Goal: Check status: Check status

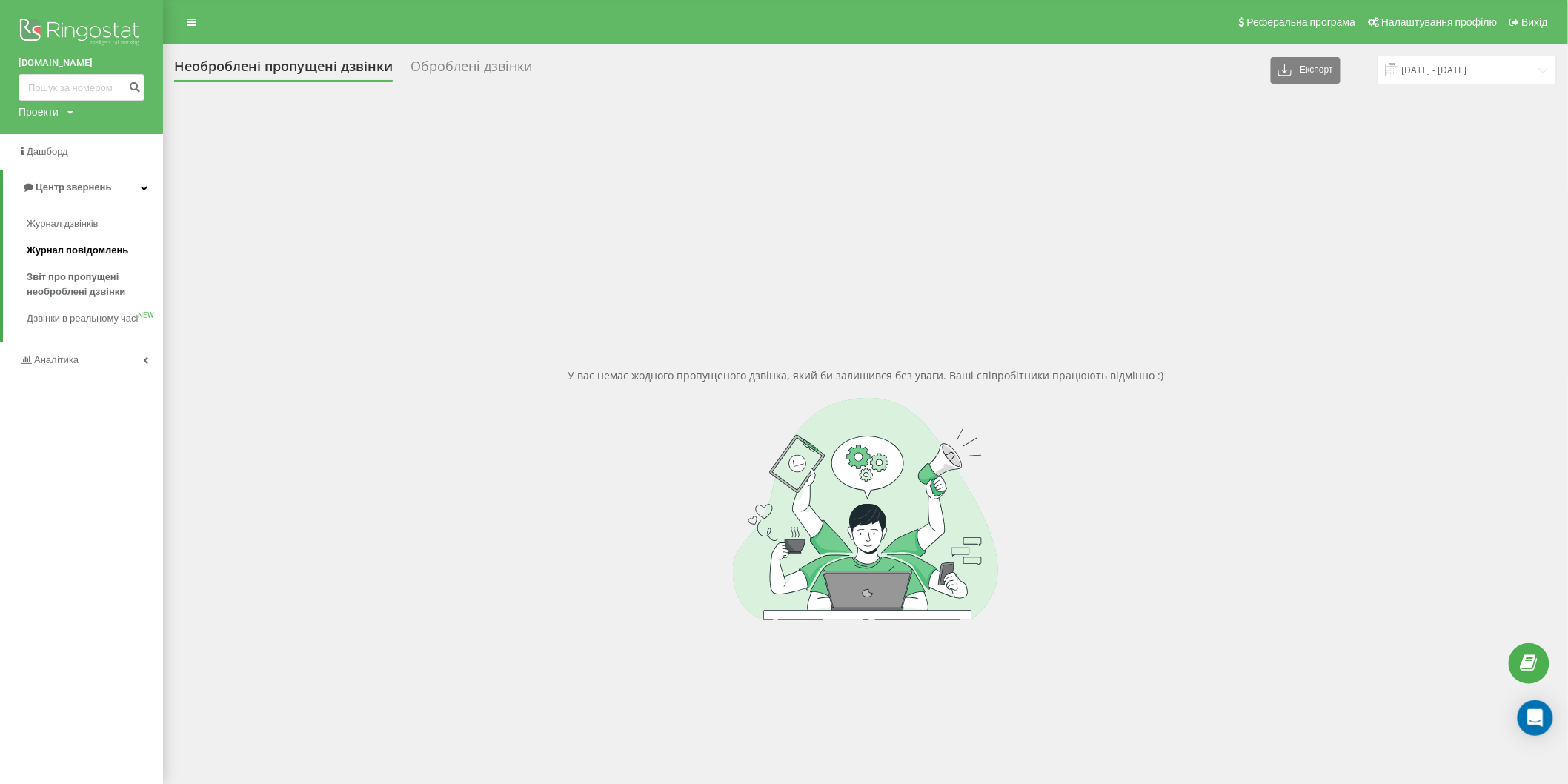
click at [83, 256] on span "Журнал повідомлень" at bounding box center [77, 250] width 101 height 14
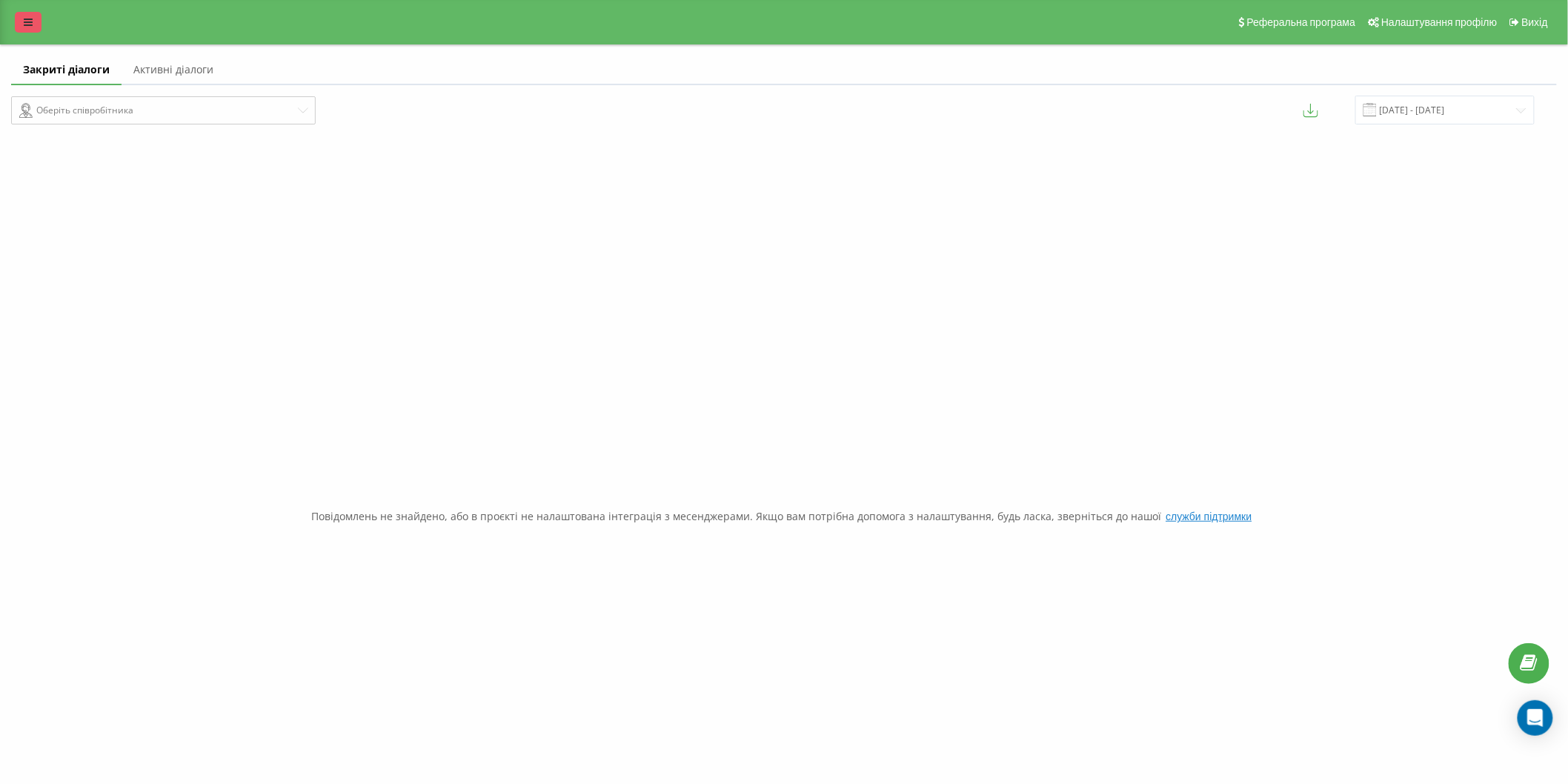
click at [33, 10] on div "Реферальна програма Налаштування профілю Вихід" at bounding box center [784, 22] width 1568 height 44
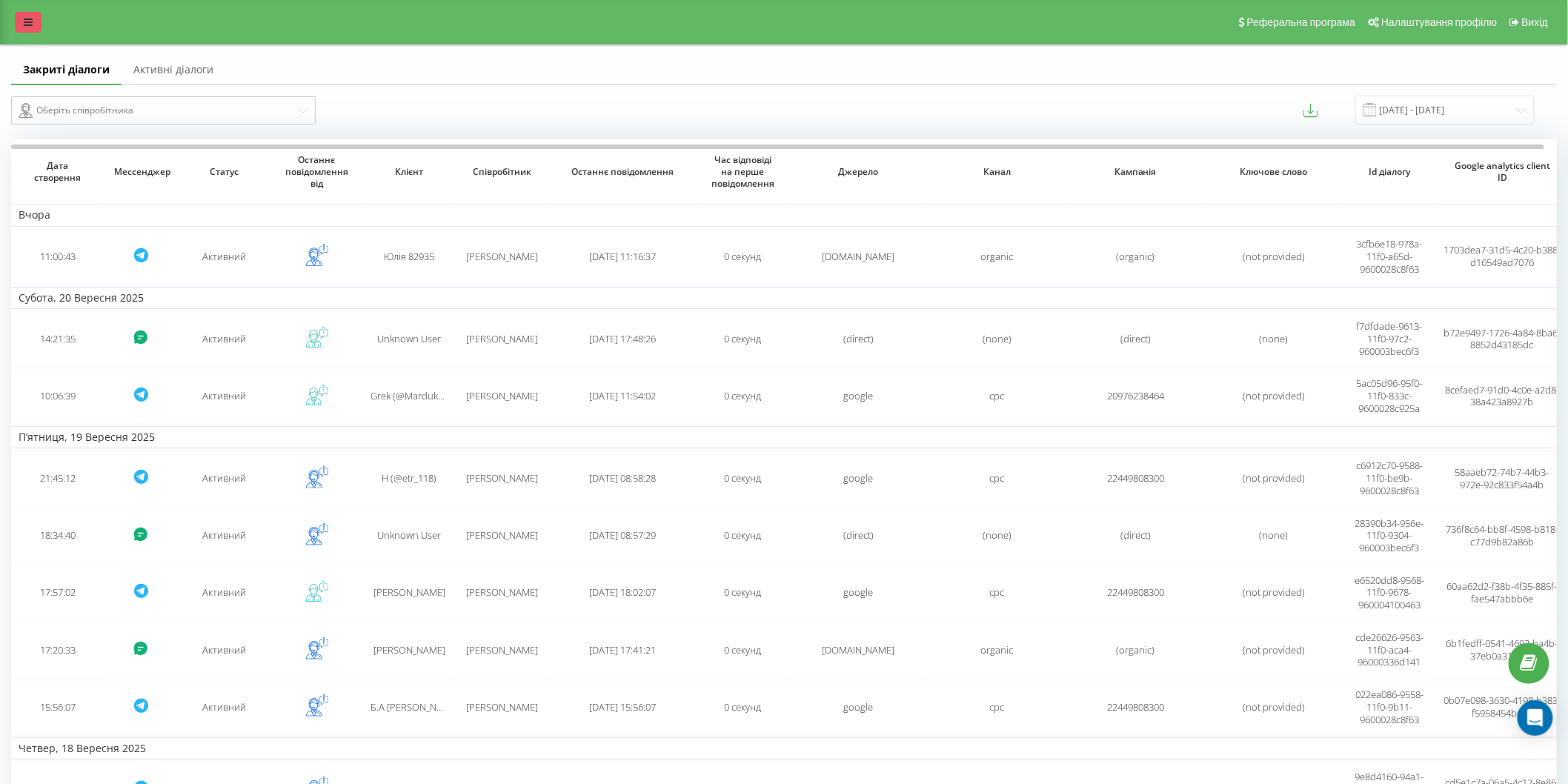
click at [31, 18] on icon at bounding box center [28, 22] width 9 height 10
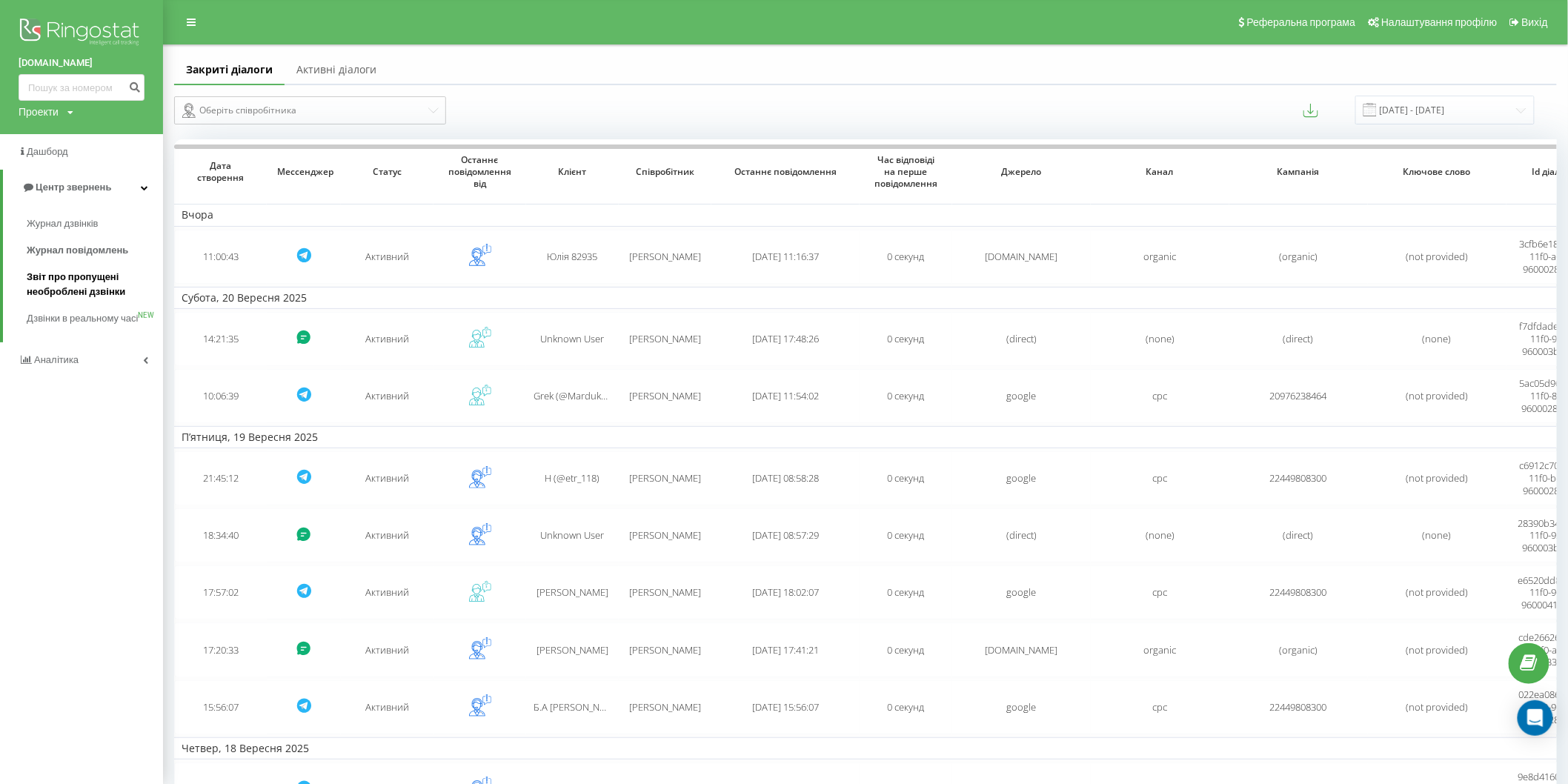
click at [63, 289] on span "Звіт про пропущені необроблені дзвінки" at bounding box center [91, 284] width 129 height 30
